Goal: Task Accomplishment & Management: Manage account settings

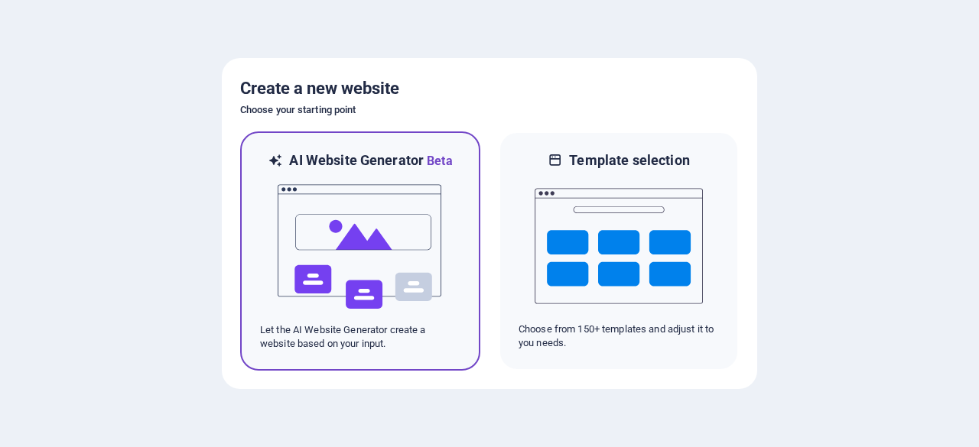
click at [373, 244] on img at bounding box center [360, 247] width 168 height 153
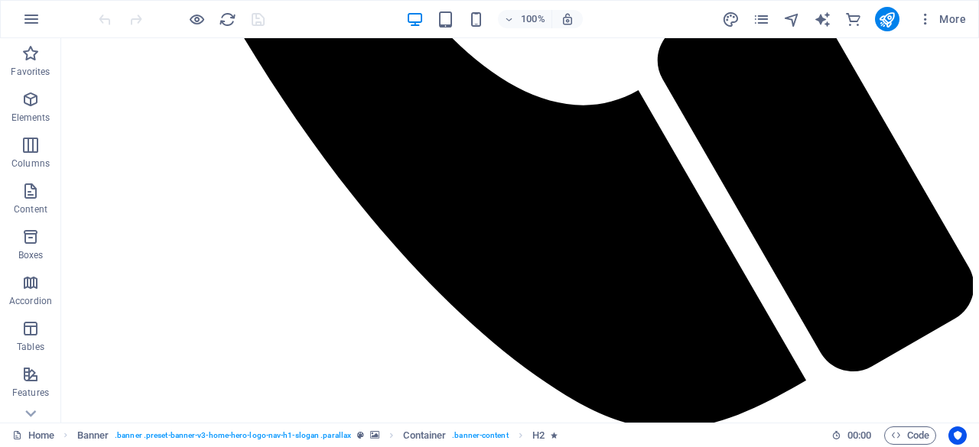
scroll to position [892, 0]
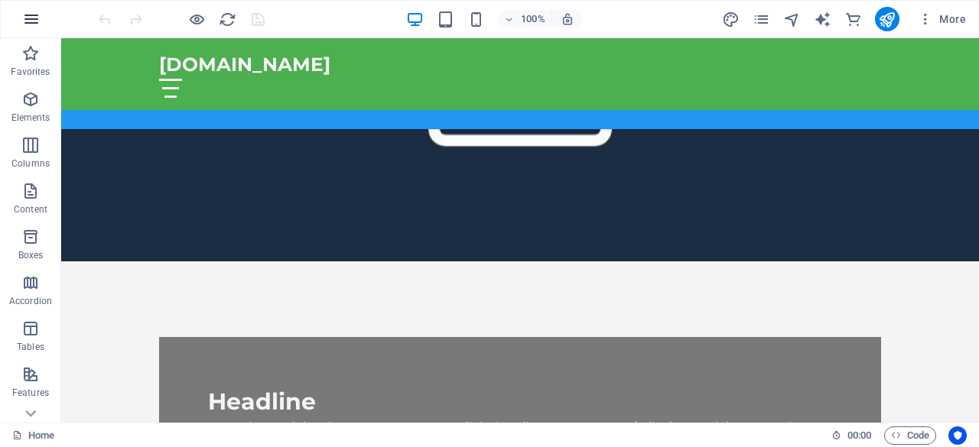
click at [37, 12] on icon "button" at bounding box center [31, 19] width 18 height 18
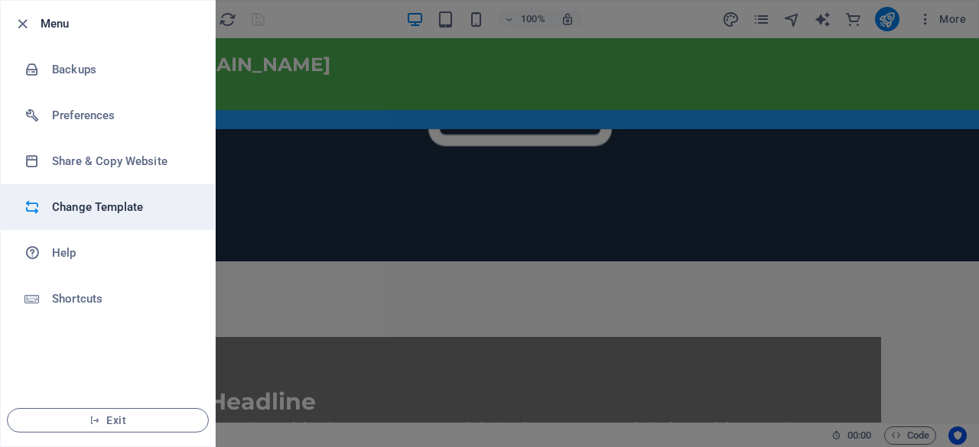
click at [142, 206] on h6 "Change Template" at bounding box center [123, 207] width 142 height 18
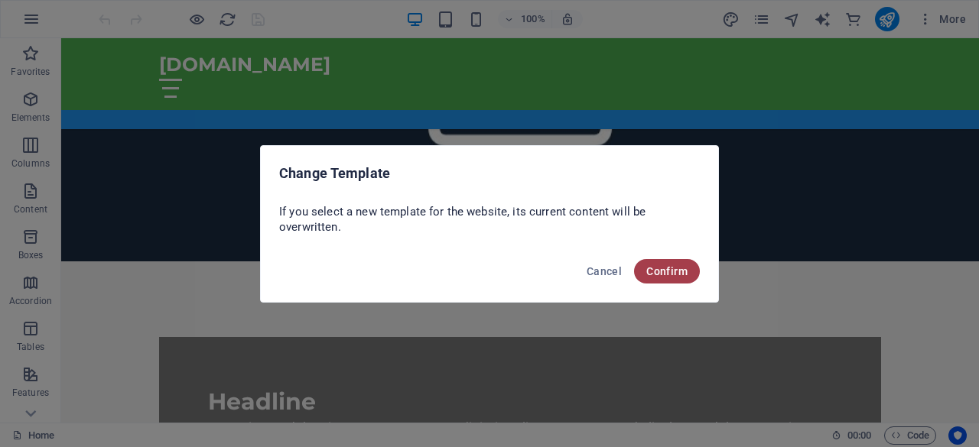
click at [655, 266] on span "Confirm" at bounding box center [666, 271] width 41 height 12
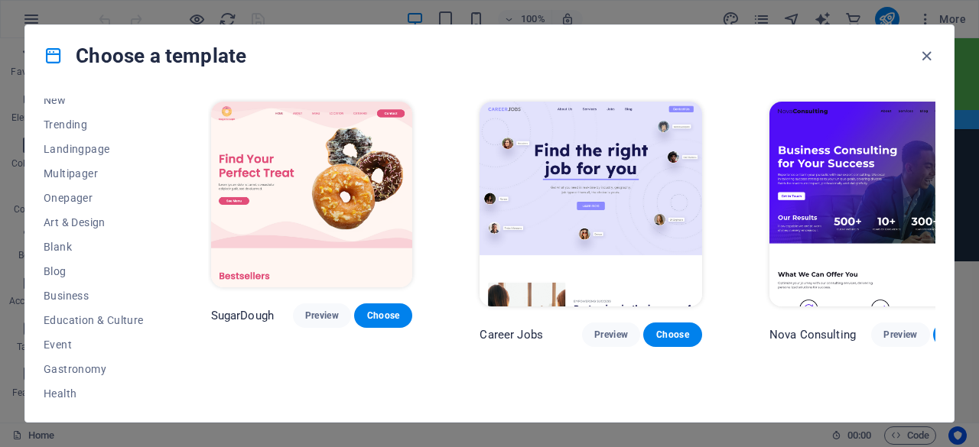
scroll to position [0, 0]
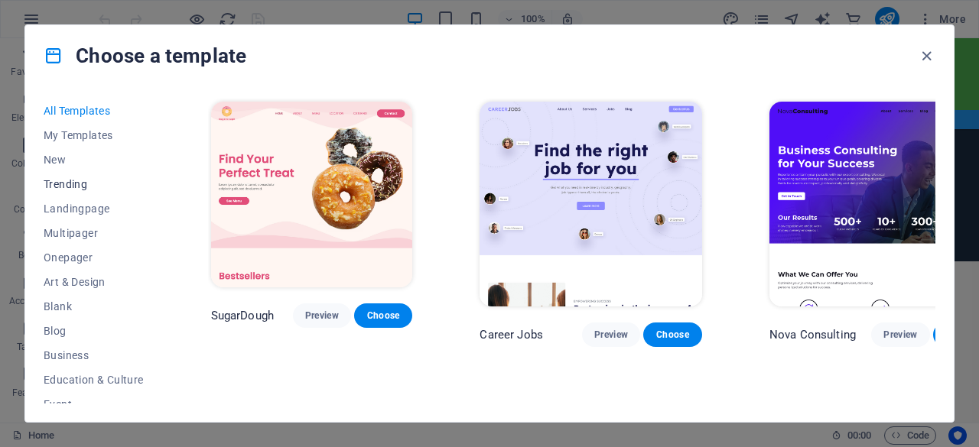
click at [56, 187] on span "Trending" at bounding box center [94, 184] width 100 height 12
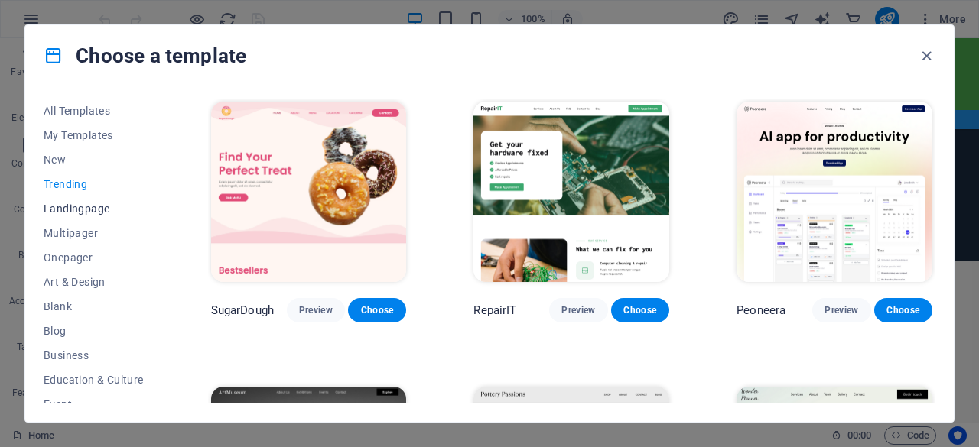
click at [69, 212] on span "Landingpage" at bounding box center [94, 209] width 100 height 12
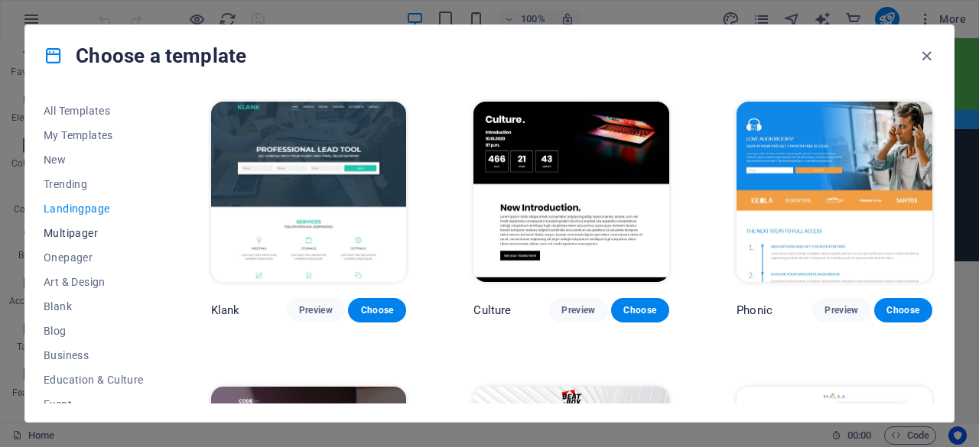
click at [69, 233] on span "Multipager" at bounding box center [94, 233] width 100 height 12
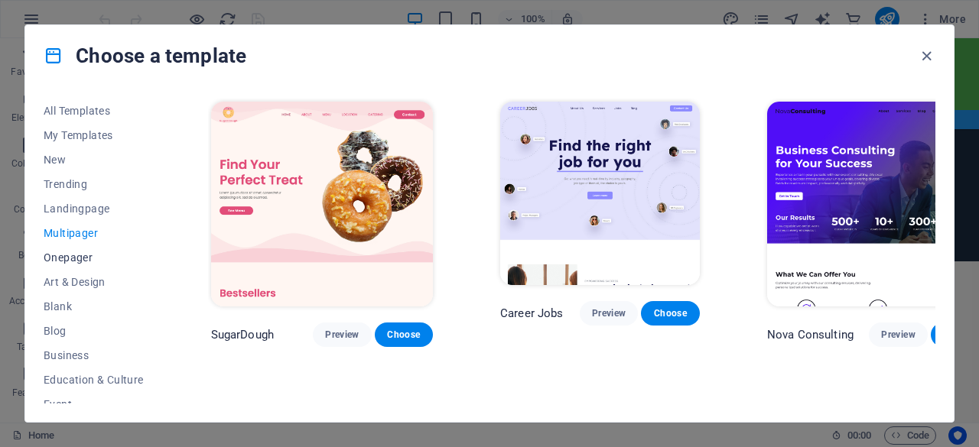
click at [67, 254] on span "Onepager" at bounding box center [94, 258] width 100 height 12
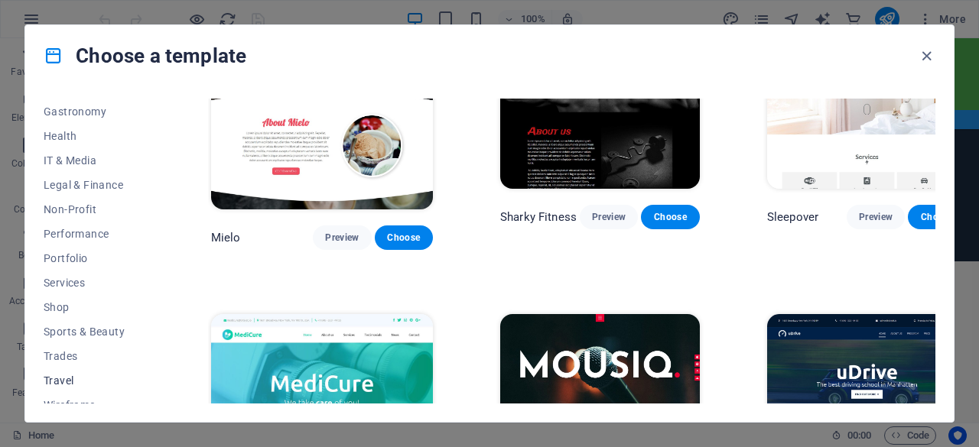
scroll to position [330, 0]
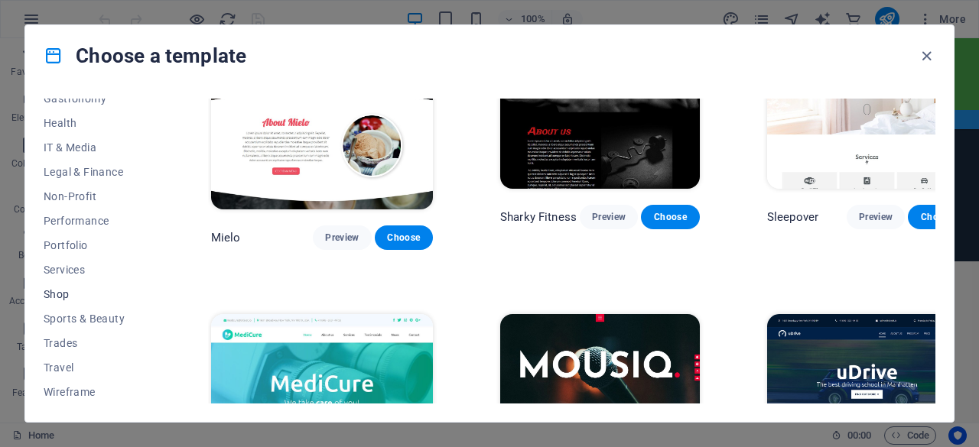
click at [86, 300] on span "Shop" at bounding box center [94, 294] width 100 height 12
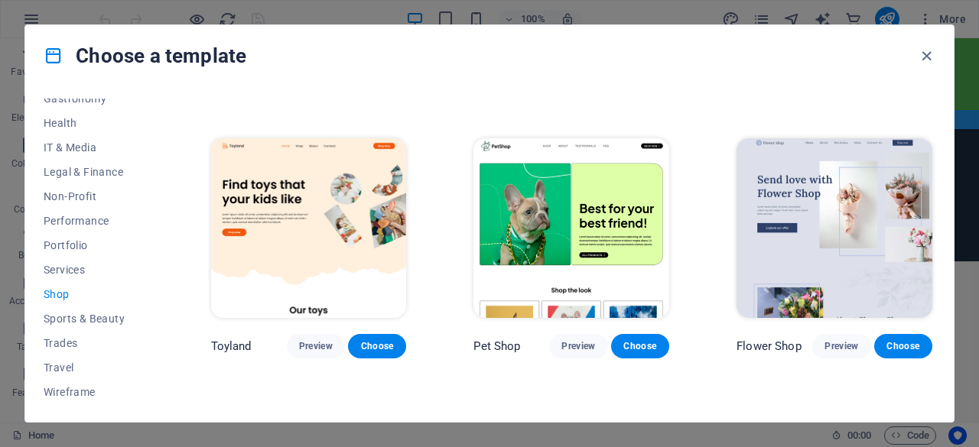
scroll to position [382, 0]
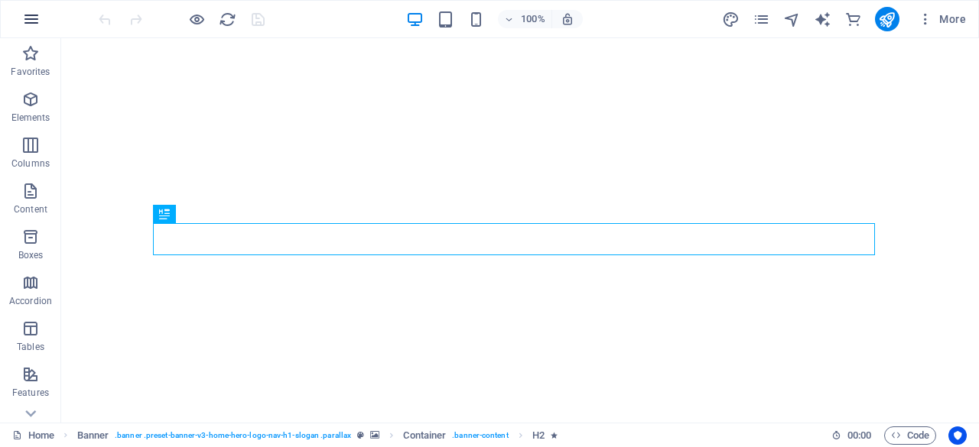
click at [33, 13] on icon "button" at bounding box center [31, 19] width 18 height 18
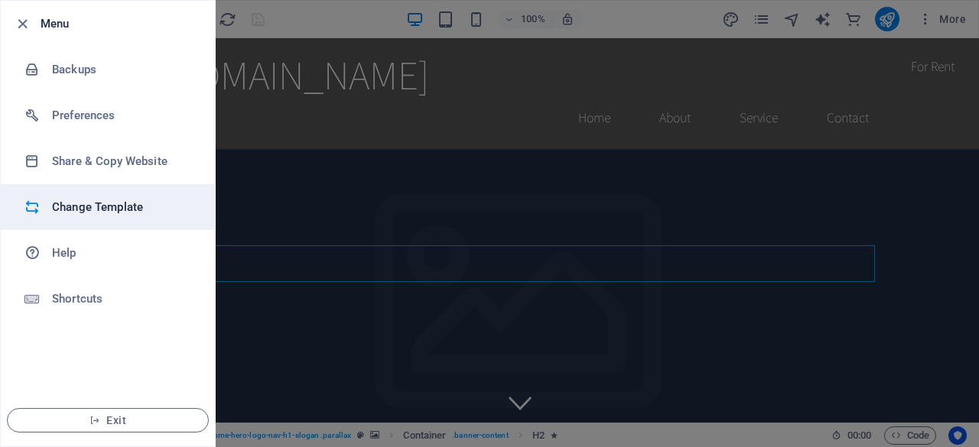
click at [83, 196] on li "Change Template" at bounding box center [108, 207] width 214 height 46
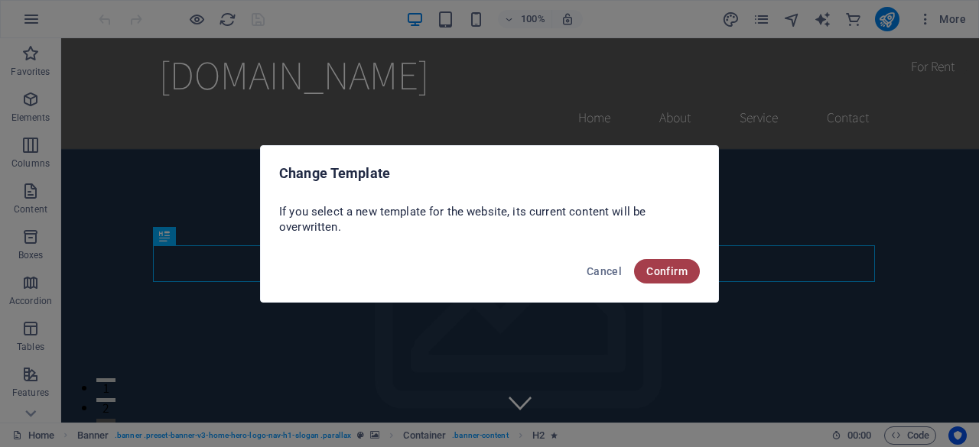
click at [671, 273] on span "Confirm" at bounding box center [666, 271] width 41 height 12
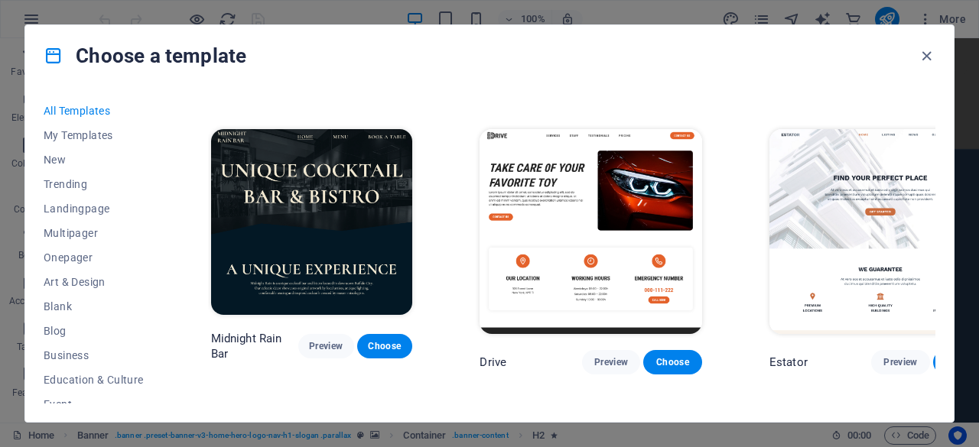
scroll to position [3442, 0]
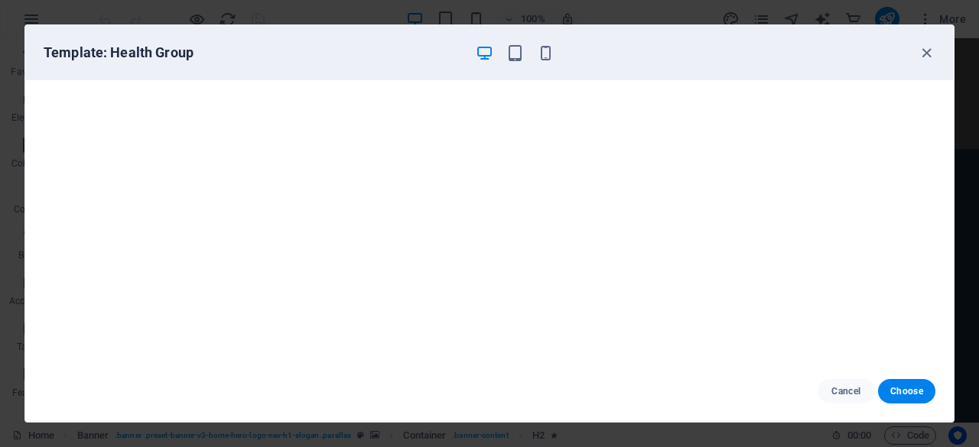
scroll to position [0, 0]
click at [922, 54] on icon "button" at bounding box center [927, 53] width 18 height 18
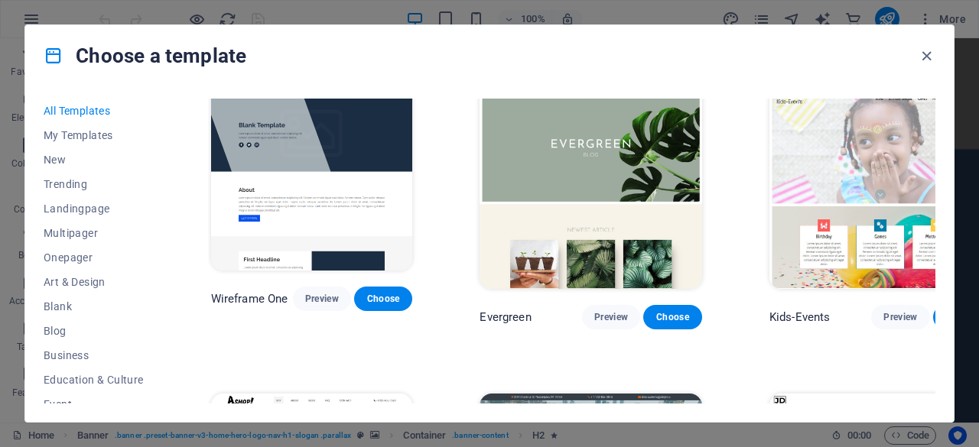
scroll to position [6246, 0]
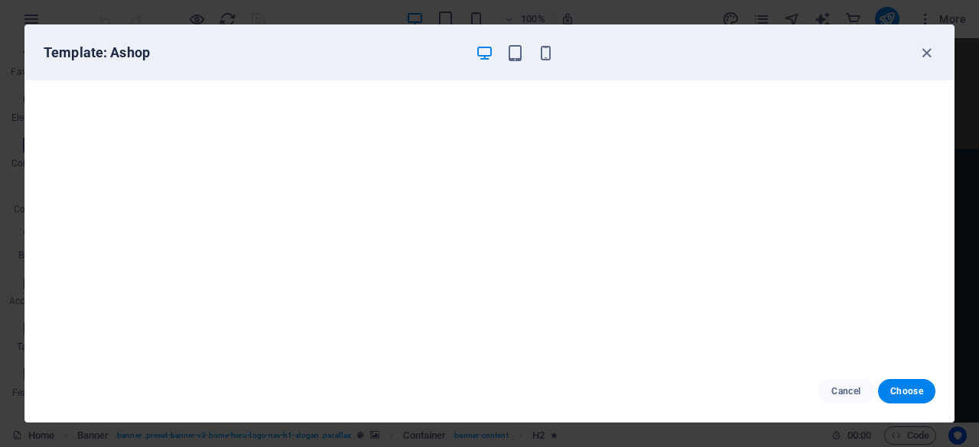
click at [925, 39] on div "Template: Ashop" at bounding box center [489, 52] width 929 height 55
click at [922, 50] on icon "button" at bounding box center [927, 53] width 18 height 18
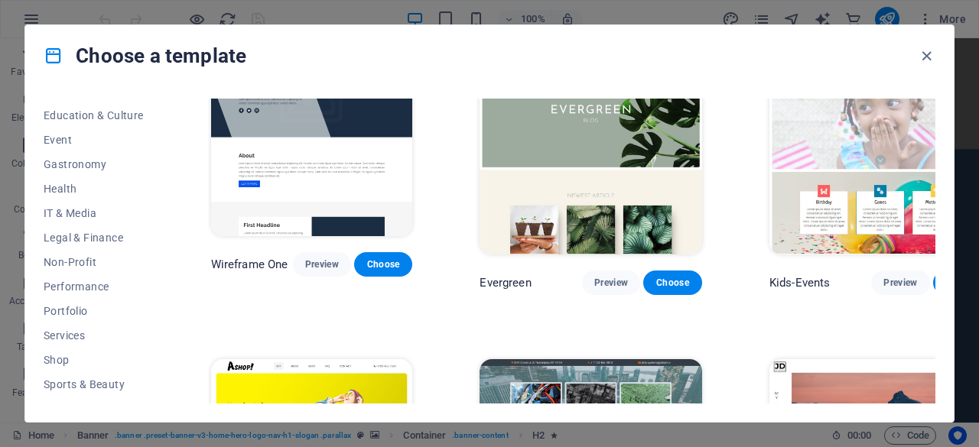
scroll to position [330, 0]
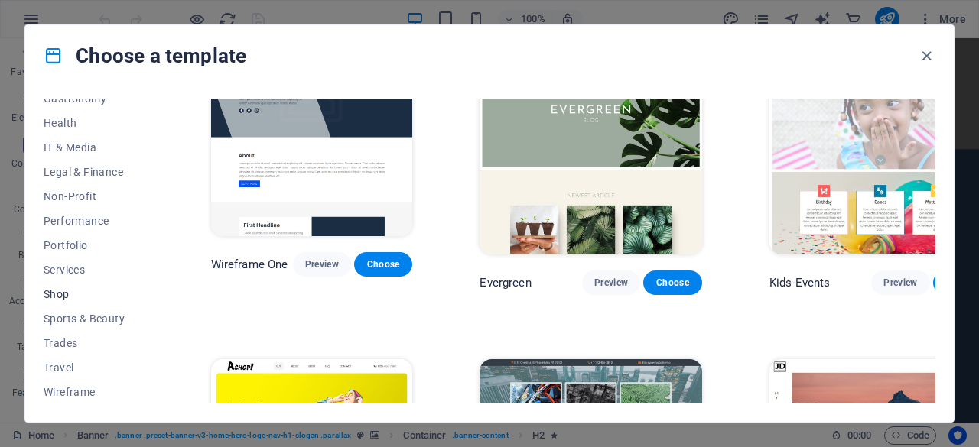
click at [70, 301] on button "Shop" at bounding box center [94, 294] width 100 height 24
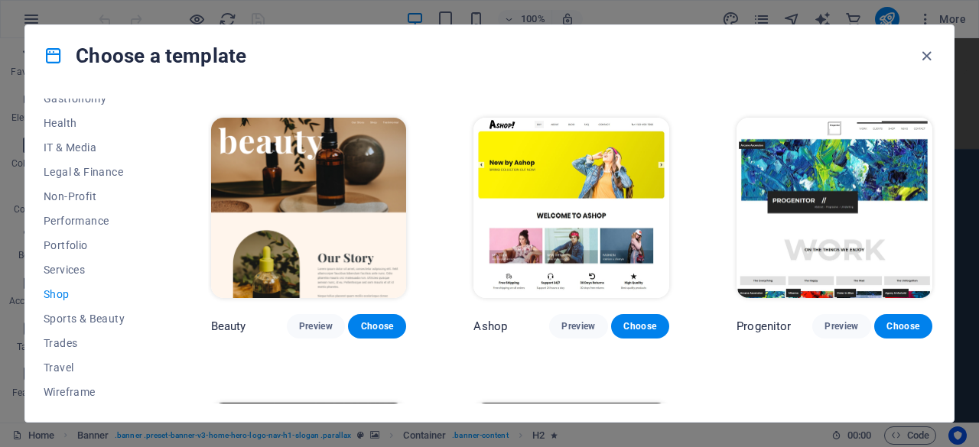
scroll to position [579, 0]
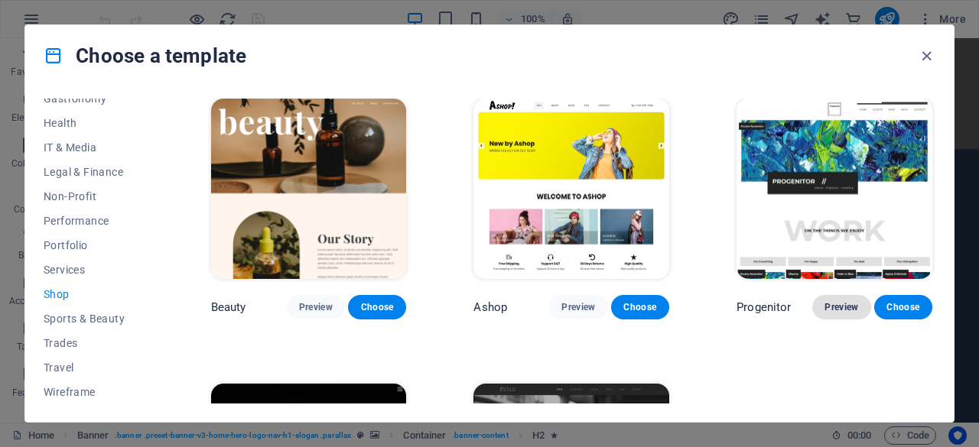
click at [846, 305] on span "Preview" at bounding box center [842, 307] width 34 height 12
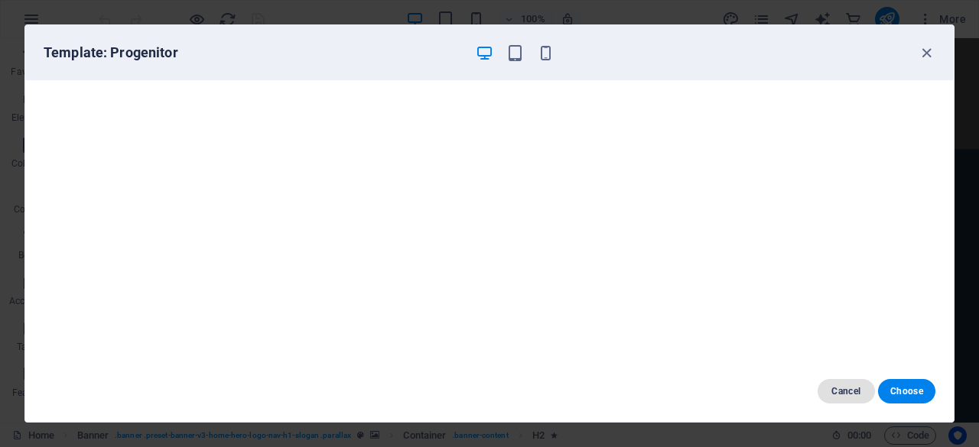
click at [845, 389] on span "Cancel" at bounding box center [846, 391] width 33 height 12
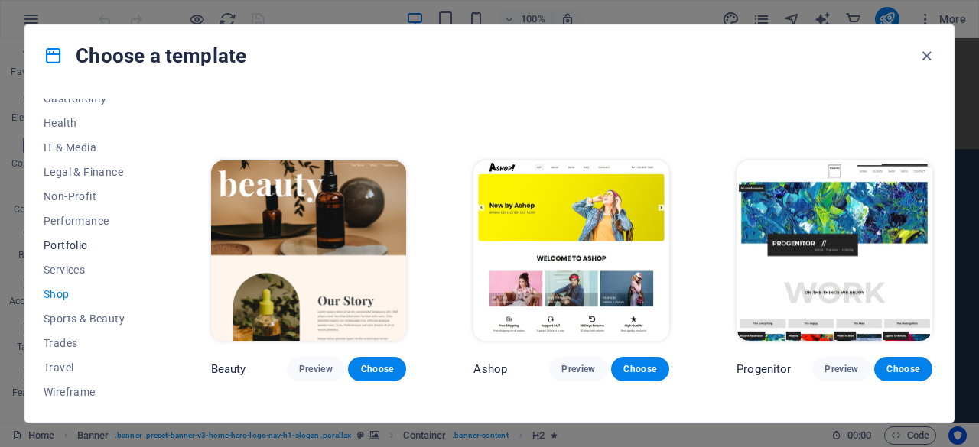
scroll to position [203, 0]
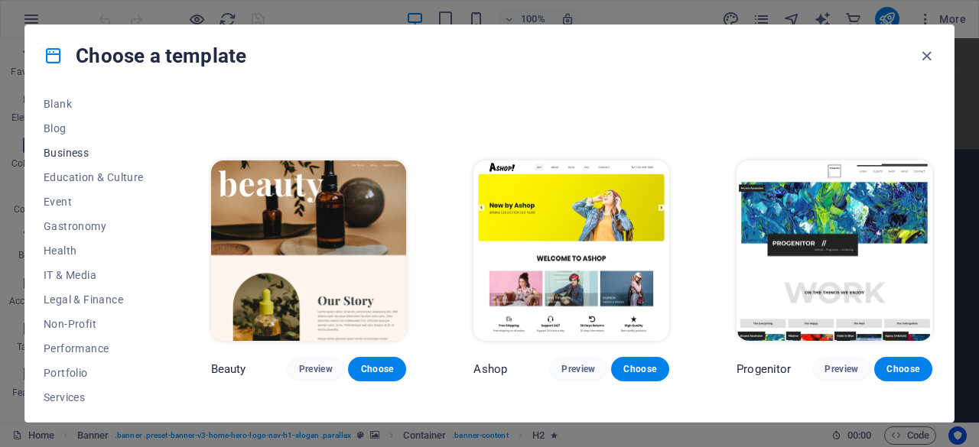
click at [79, 161] on button "Business" at bounding box center [94, 153] width 100 height 24
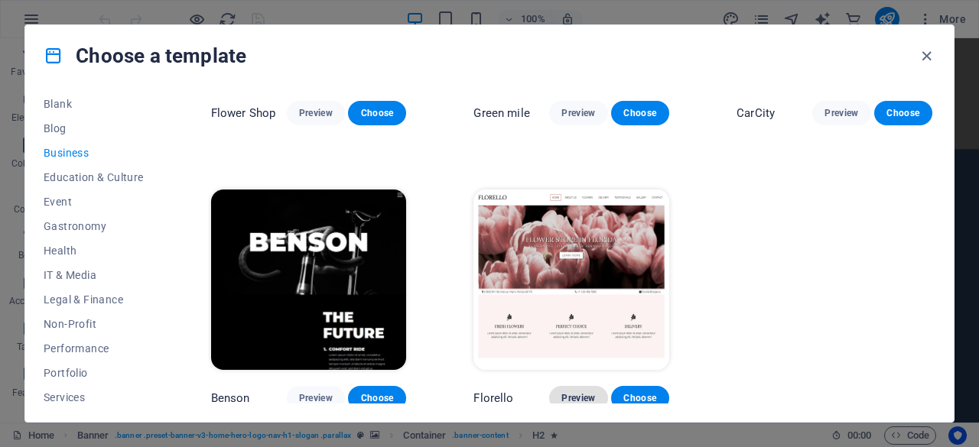
click at [555, 388] on button "Preview" at bounding box center [578, 398] width 58 height 24
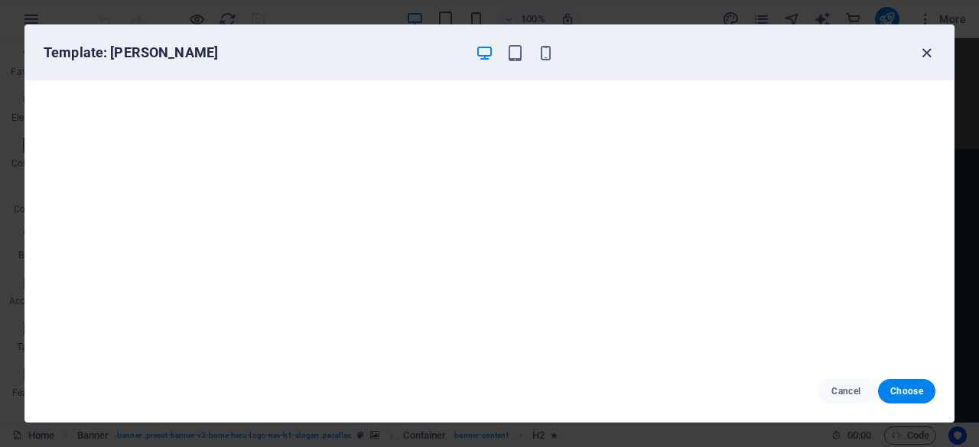
click at [927, 51] on icon "button" at bounding box center [927, 53] width 18 height 18
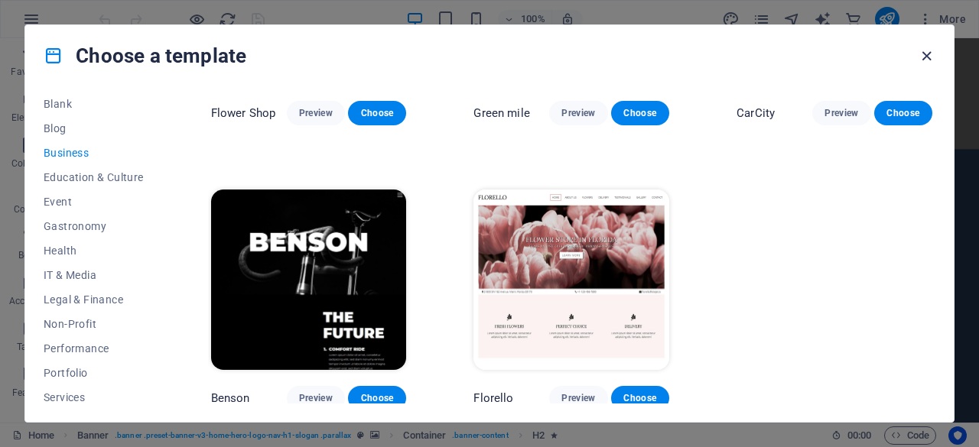
click at [926, 63] on icon "button" at bounding box center [927, 56] width 18 height 18
